Goal: Task Accomplishment & Management: Use online tool/utility

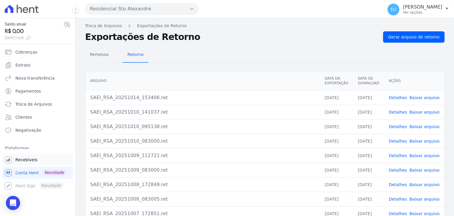
click at [22, 159] on span "Recebíveis" at bounding box center [26, 160] width 22 height 6
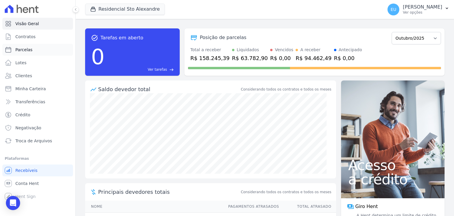
click at [19, 48] on span "Parcelas" at bounding box center [23, 50] width 17 height 6
select select
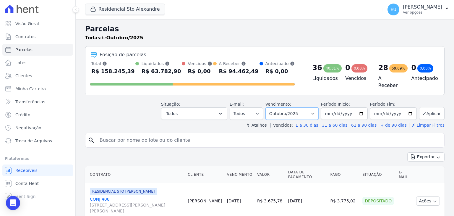
click at [305, 109] on select "Filtrar por período ──────── Todos os meses Março/2020 Abril/2020 Maio/2020 Jun…" at bounding box center [292, 113] width 53 height 12
select select "date_range_filter"
click at [270, 107] on select "Filtrar por período ──────── Todos os meses Março/2020 Abril/2020 Maio/2020 Jun…" at bounding box center [292, 113] width 53 height 12
click at [335, 110] on input "[DATE]" at bounding box center [344, 113] width 47 height 12
type input "[DATE]"
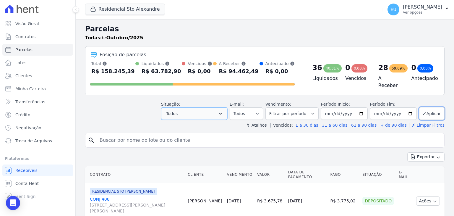
click at [191, 112] on button "Todos" at bounding box center [194, 113] width 66 height 12
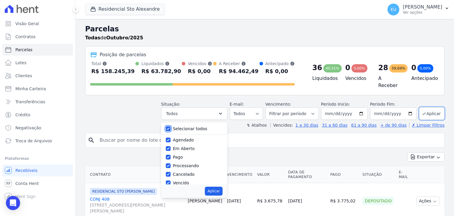
click at [171, 126] on input "Selecionar todos" at bounding box center [168, 128] width 5 height 5
checkbox input "false"
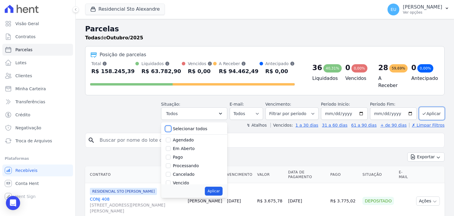
checkbox input "false"
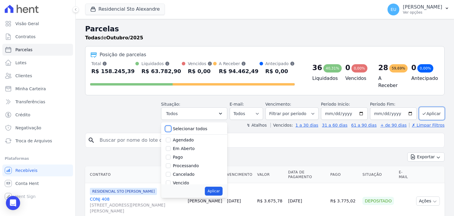
checkbox input "false"
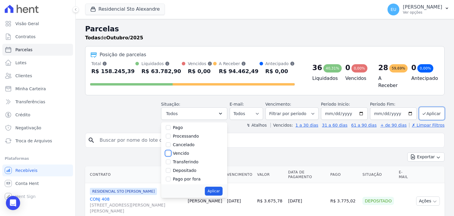
click at [171, 151] on input "Vencido" at bounding box center [168, 153] width 5 height 5
checkbox input "true"
click at [222, 188] on button "Aplicar" at bounding box center [213, 191] width 17 height 9
select select "overdue"
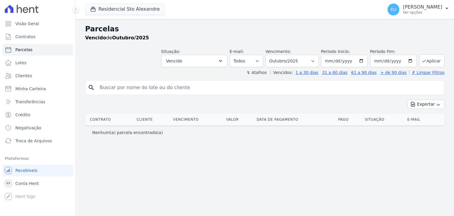
select select
click at [32, 140] on span "Troca de Arquivos" at bounding box center [33, 141] width 37 height 6
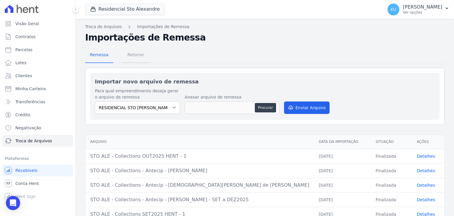
click at [132, 55] on span "Retorno" at bounding box center [135, 55] width 23 height 12
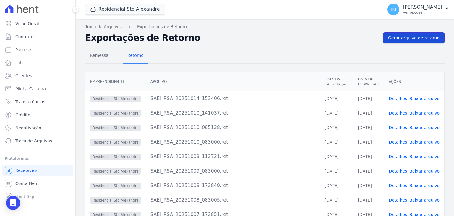
click at [411, 37] on span "Gerar arquivo de retorno" at bounding box center [413, 38] width 51 height 6
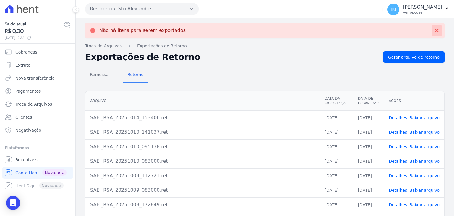
click at [436, 30] on icon at bounding box center [438, 31] width 4 height 4
